Goal: Navigation & Orientation: Find specific page/section

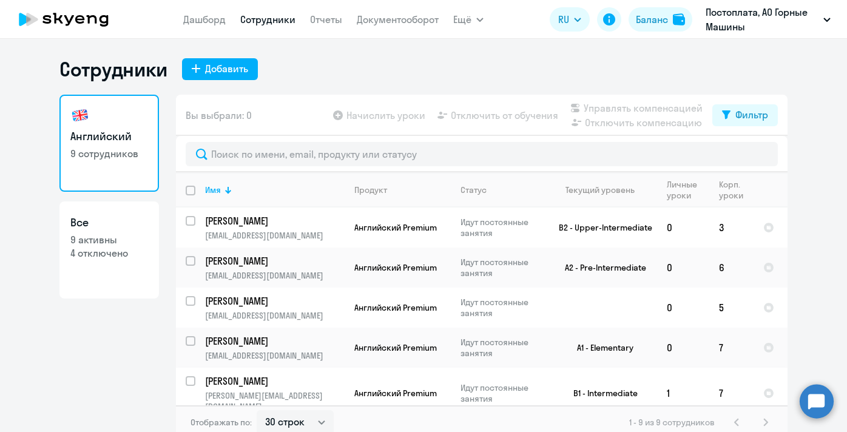
select select "30"
click at [542, 335] on td "Идут постоянные занятия" at bounding box center [497, 348] width 93 height 40
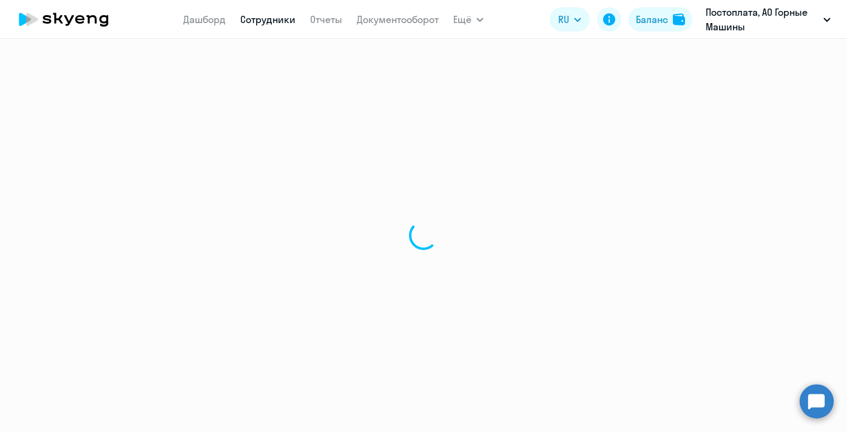
select select "english"
select select "30"
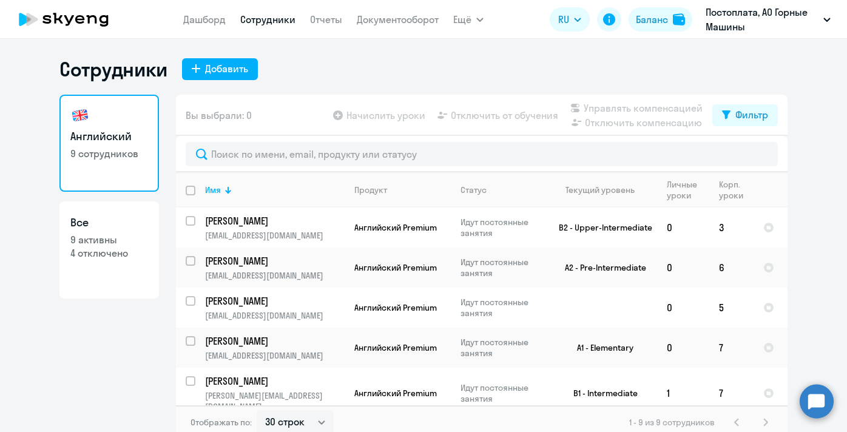
click at [813, 300] on ng-component "Сотрудники Добавить Английский 9 сотрудников Все 9 активны 4 отключено Вы выбра…" at bounding box center [423, 248] width 847 height 382
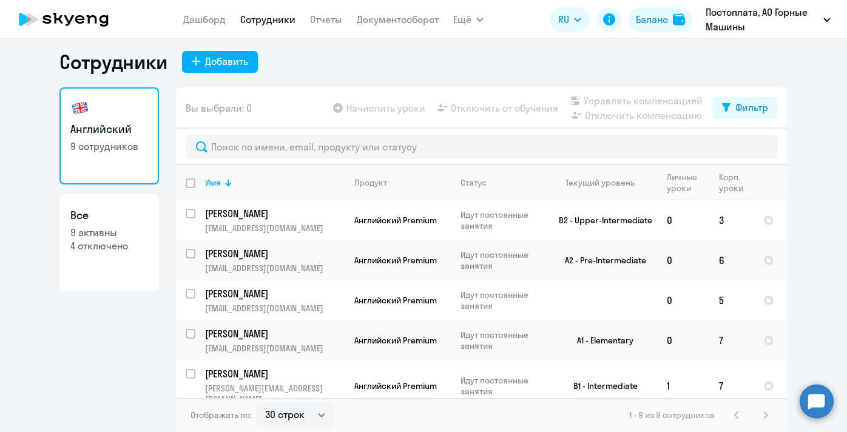
click at [813, 300] on ng-component "Сотрудники Добавить Английский 9 сотрудников Все 9 активны 4 отключено Вы выбра…" at bounding box center [423, 241] width 847 height 382
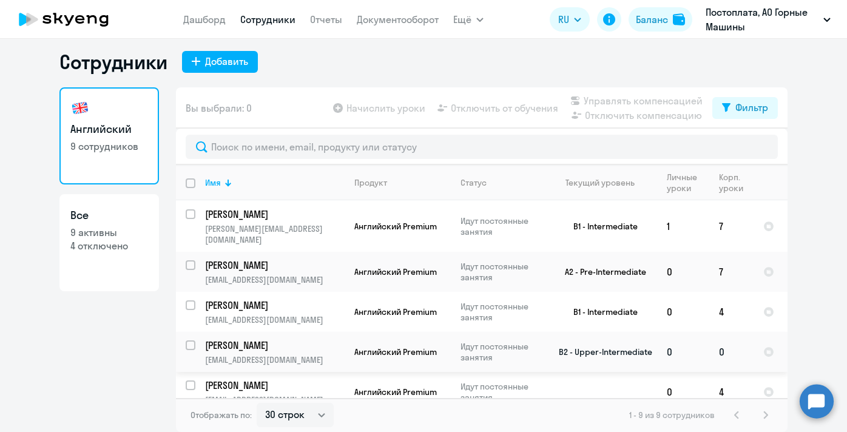
click at [192, 340] on input "select row 24017322" at bounding box center [198, 352] width 24 height 24
checkbox input "true"
click at [367, 20] on link "Документооборот" at bounding box center [398, 19] width 82 height 12
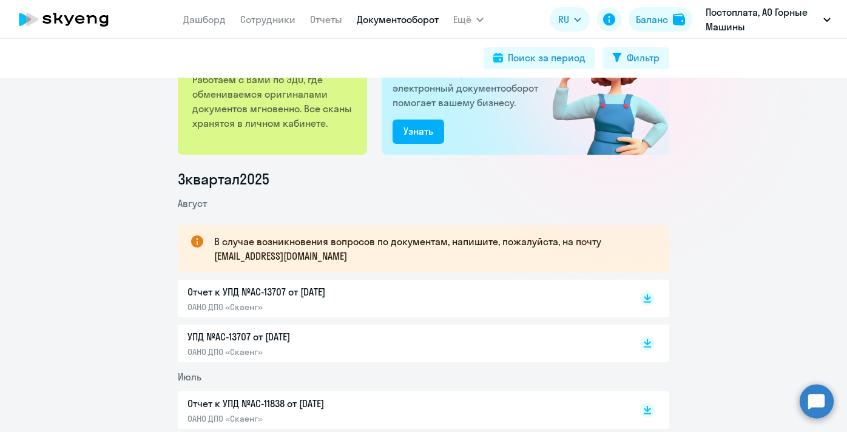
scroll to position [73, 0]
